Goal: Task Accomplishment & Management: Use online tool/utility

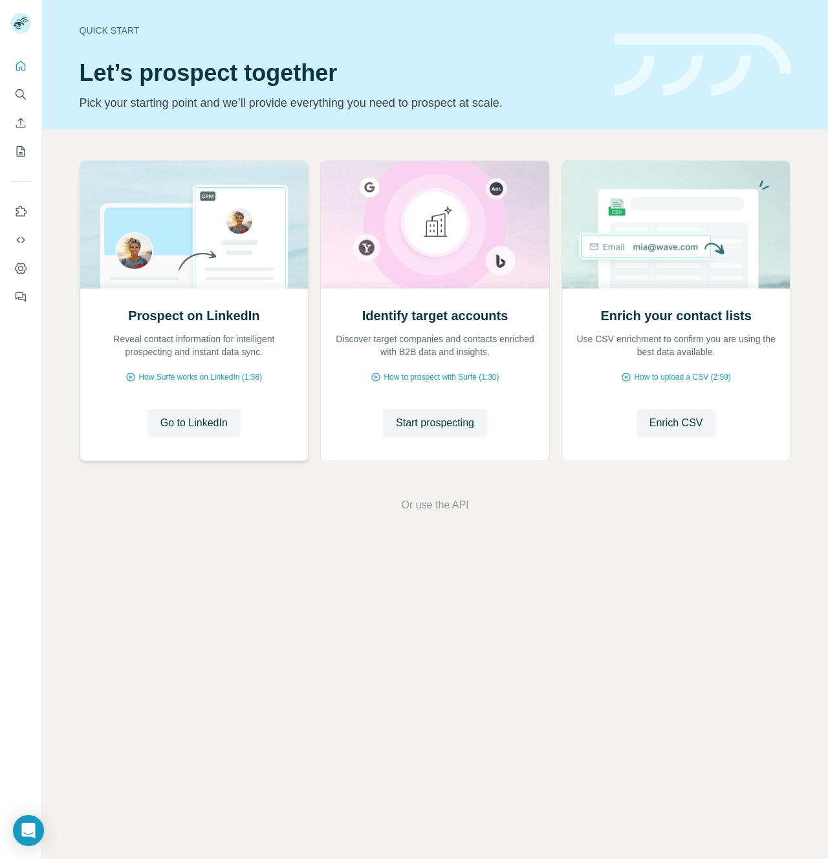
click at [142, 422] on div "Go to LinkedIn Go to LinkedIn" at bounding box center [194, 423] width 202 height 28
click at [160, 421] on span "Go to LinkedIn" at bounding box center [193, 423] width 67 height 16
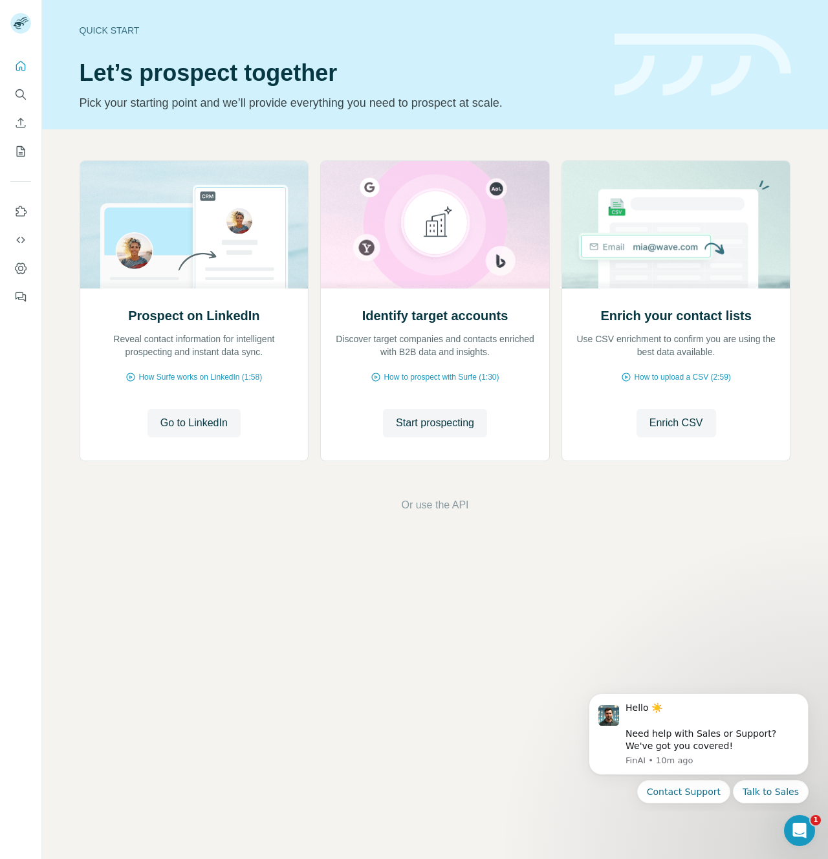
click at [21, 270] on icon "Dashboard" at bounding box center [20, 268] width 5 height 5
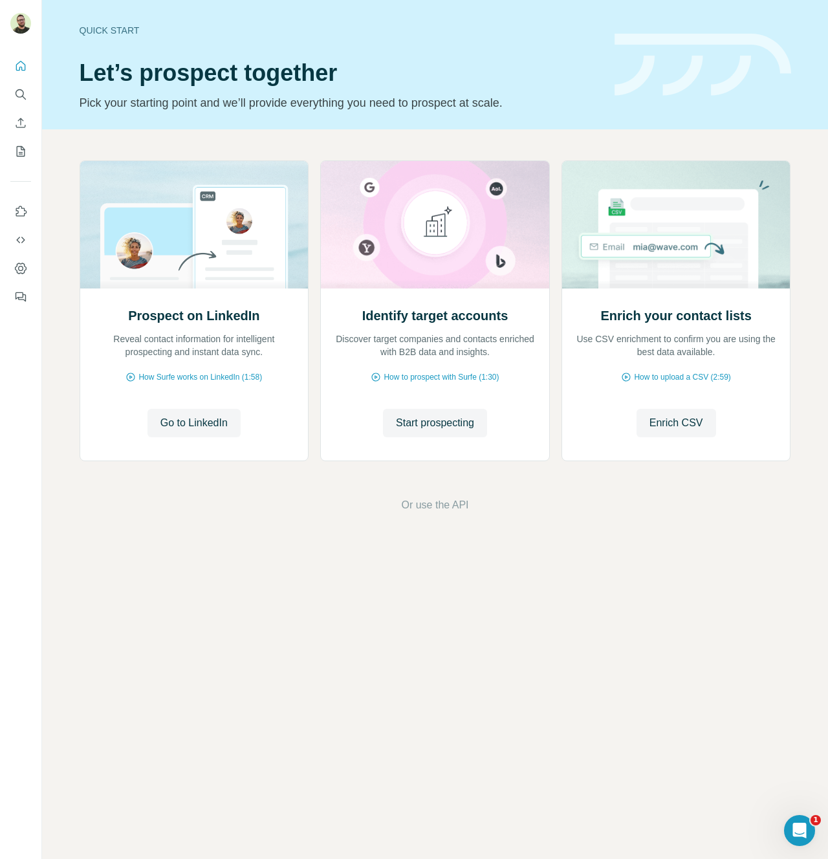
click at [143, 601] on div "Quick start Let’s prospect together Pick your starting point and we’ll provide …" at bounding box center [435, 429] width 786 height 859
click at [223, 529] on div "Prospect on LinkedIn Reveal contact information for intelligent prospecting and…" at bounding box center [435, 336] width 786 height 415
